Goal: Transaction & Acquisition: Download file/media

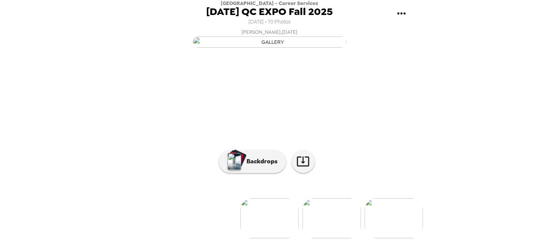
scroll to position [91, 0]
click at [324, 206] on img at bounding box center [332, 218] width 58 height 40
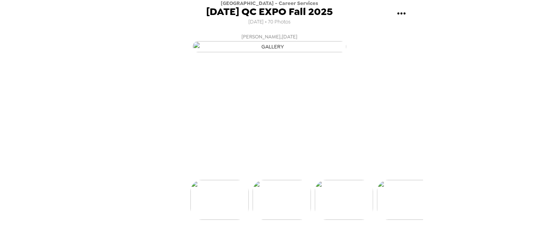
scroll to position [0, 62]
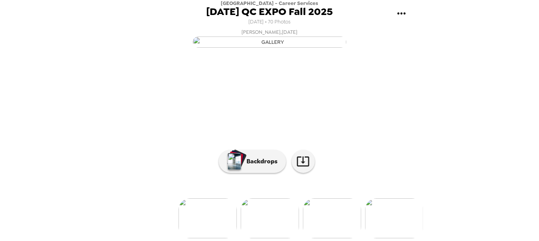
click at [325, 225] on img at bounding box center [332, 218] width 58 height 40
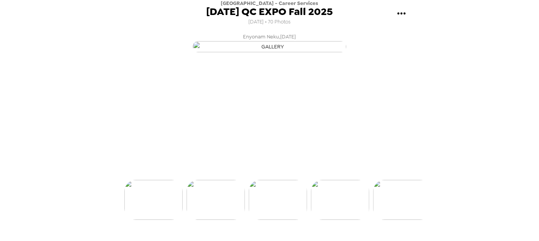
scroll to position [0, 124]
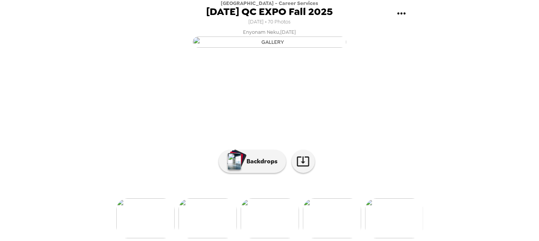
click at [331, 223] on img at bounding box center [332, 218] width 58 height 40
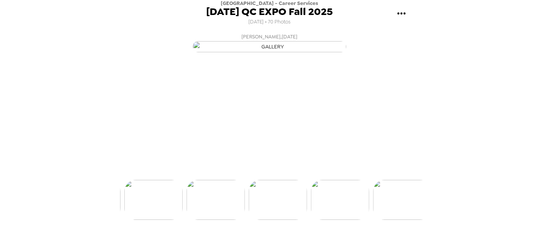
scroll to position [0, 186]
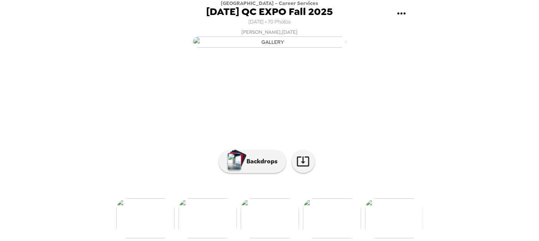
click at [331, 223] on img at bounding box center [332, 218] width 58 height 40
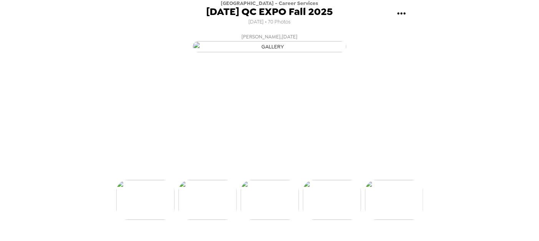
scroll to position [0, 435]
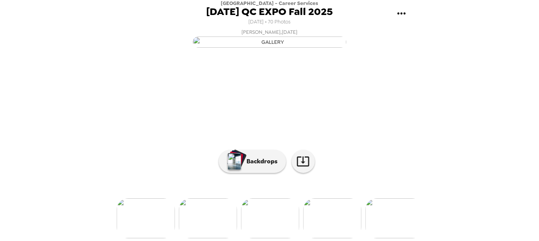
click at [331, 223] on img at bounding box center [332, 218] width 58 height 40
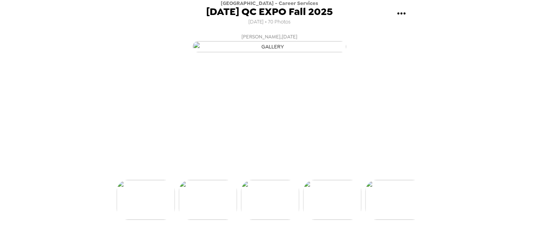
scroll to position [0, 621]
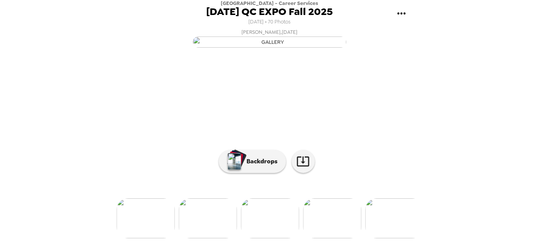
click at [331, 223] on img at bounding box center [332, 218] width 58 height 40
click at [331, 223] on img at bounding box center [333, 218] width 58 height 40
click at [331, 223] on img at bounding box center [332, 218] width 58 height 40
click at [331, 223] on img at bounding box center [333, 218] width 58 height 40
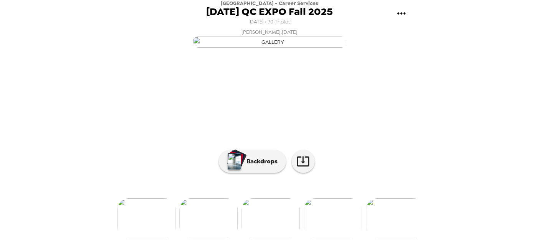
click at [331, 223] on img at bounding box center [333, 218] width 58 height 40
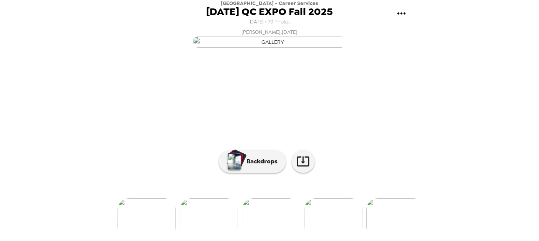
click at [331, 223] on img at bounding box center [333, 218] width 58 height 40
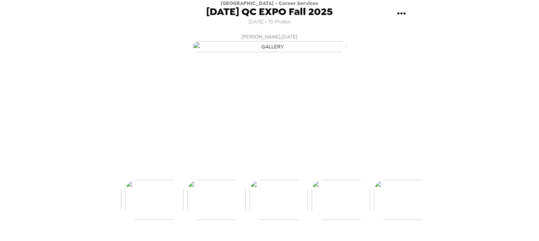
scroll to position [0, 1305]
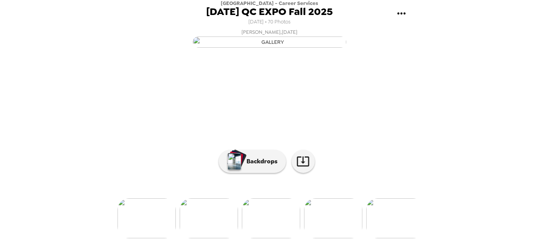
click at [331, 223] on img at bounding box center [333, 218] width 58 height 40
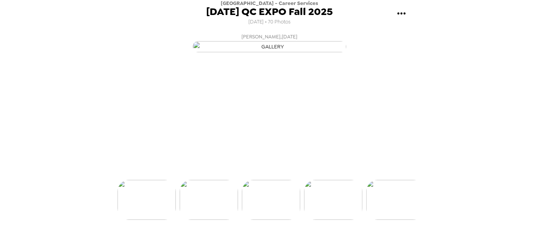
scroll to position [0, 1367]
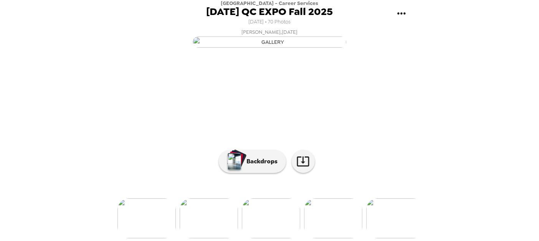
click at [331, 228] on img at bounding box center [333, 218] width 58 height 40
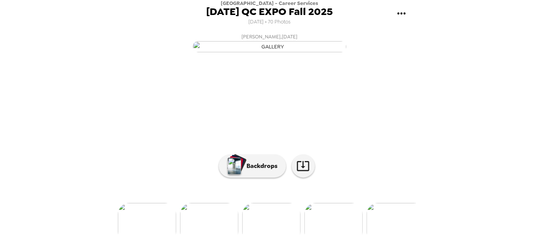
click at [400, 13] on icon "gallery menu" at bounding box center [401, 13] width 12 height 12
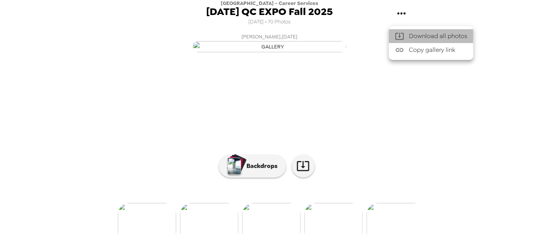
click at [420, 35] on span "Download all photos" at bounding box center [438, 35] width 58 height 9
